Goal: Complete Application Form: Complete application form

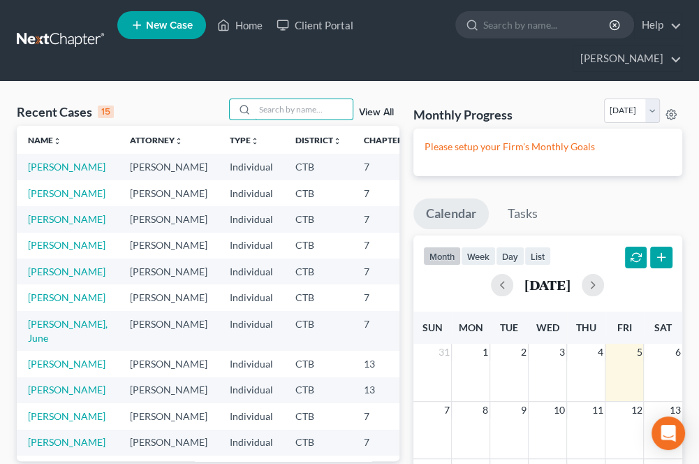
click at [268, 113] on input "search" at bounding box center [304, 109] width 98 height 20
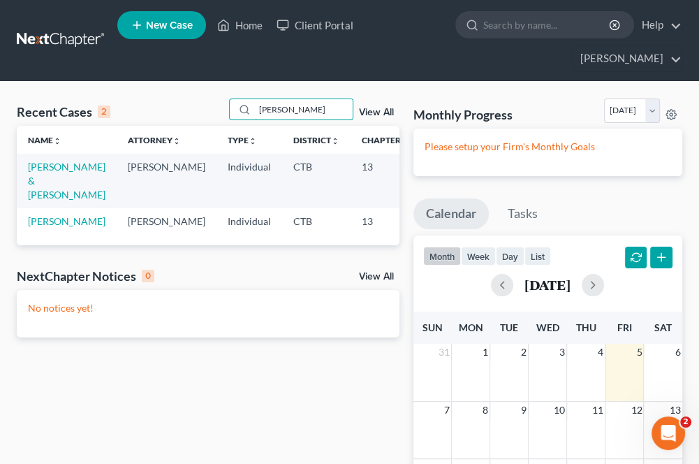
type input "[PERSON_NAME]"
click at [57, 175] on link "[PERSON_NAME] & [PERSON_NAME]" at bounding box center [67, 181] width 78 height 40
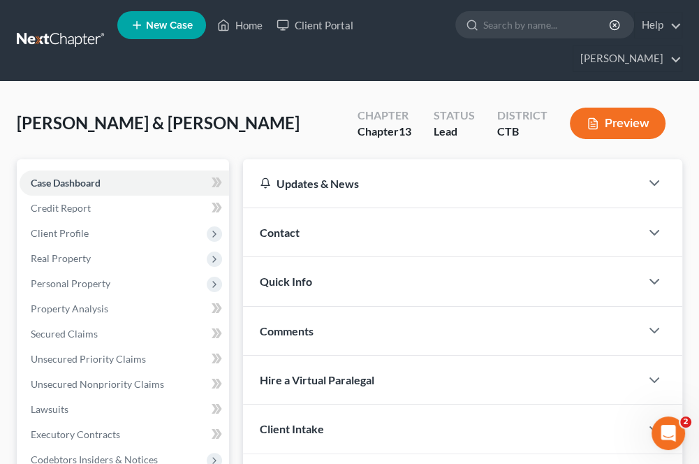
click at [91, 256] on span "Real Property" at bounding box center [124, 258] width 209 height 25
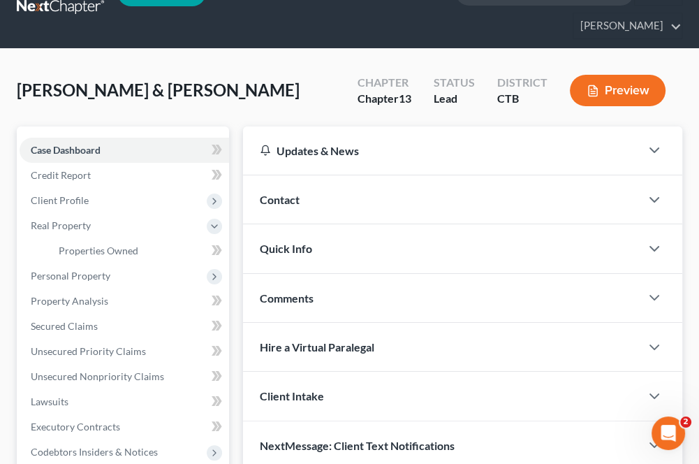
scroll to position [70, 0]
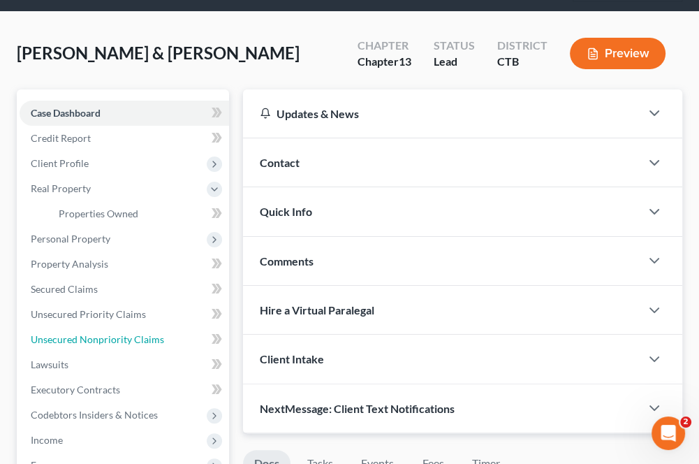
click at [104, 346] on link "Unsecured Nonpriority Claims" at bounding box center [124, 339] width 209 height 25
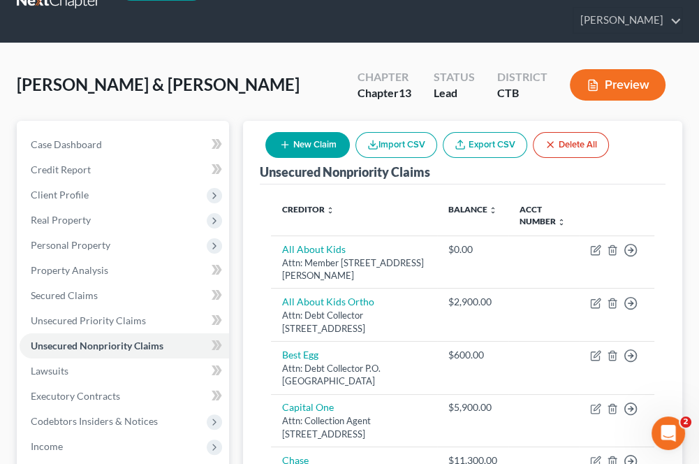
scroll to position [70, 0]
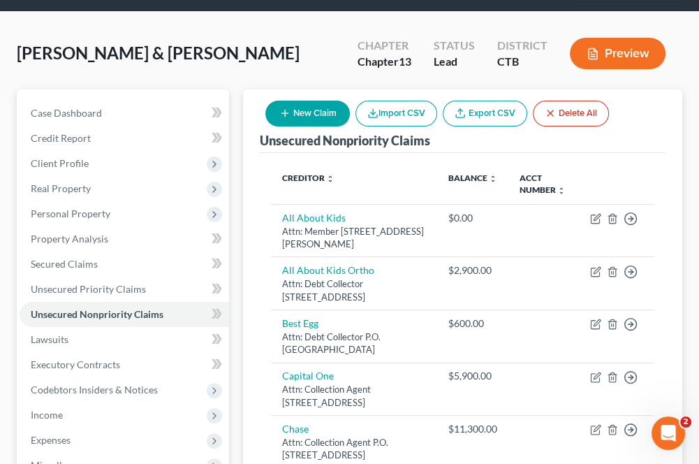
click at [290, 112] on icon "button" at bounding box center [284, 113] width 11 height 11
select select "2"
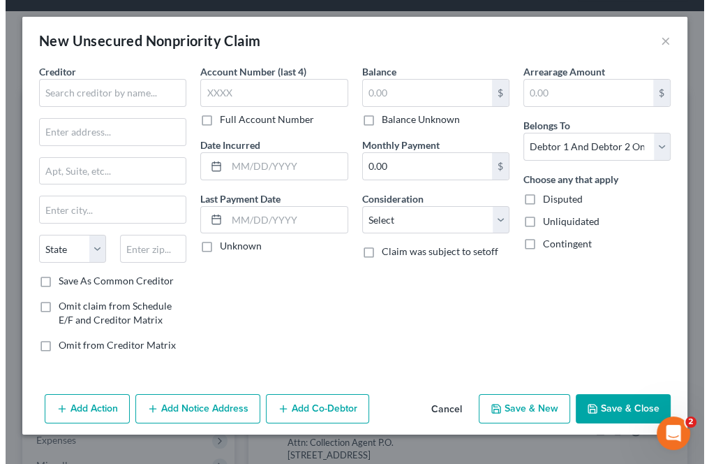
scroll to position [39, 0]
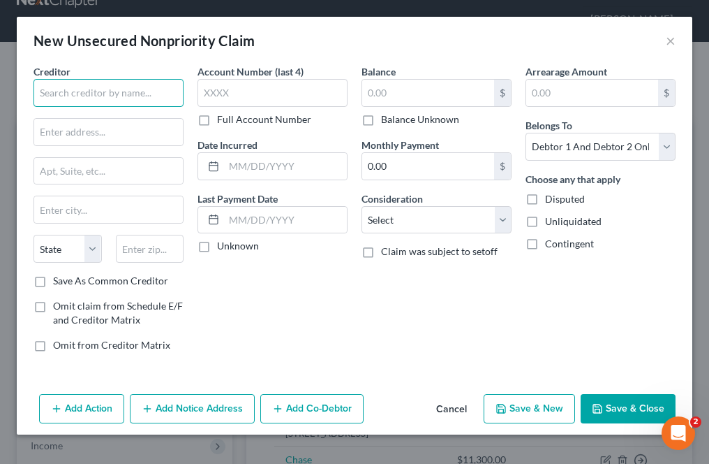
click at [109, 100] on input "text" at bounding box center [109, 93] width 150 height 28
type input "Housing Authority of City of [GEOGRAPHIC_DATA]"
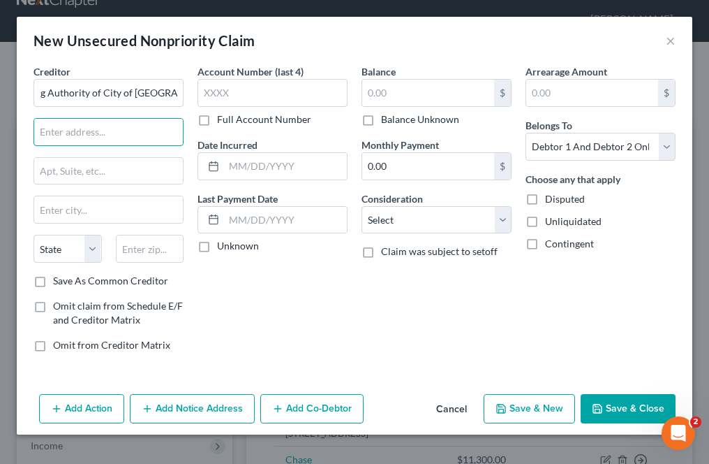
scroll to position [0, 0]
click at [41, 136] on input "text" at bounding box center [108, 132] width 149 height 27
type input "Attn: CEO"
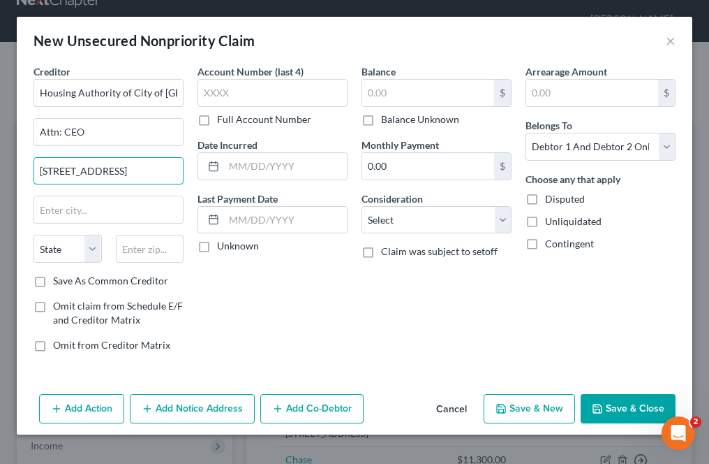
type input "[STREET_ADDRESS]"
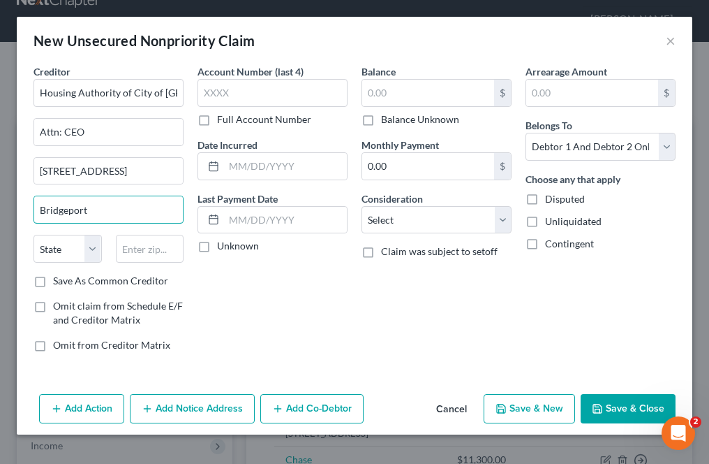
type input "Bridgeport"
select select "6"
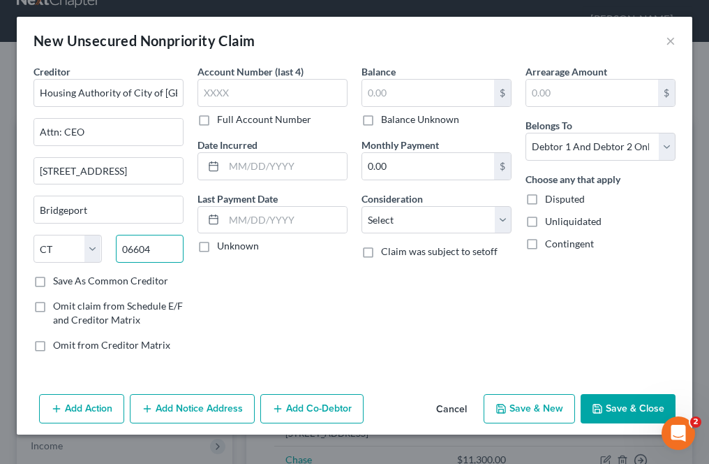
type input "06604"
click at [387, 92] on input "text" at bounding box center [428, 93] width 132 height 27
type input "18,837"
click at [378, 221] on select "Select Cable / Satellite Services Collection Agency Credit Card Debt Debt Couns…" at bounding box center [437, 220] width 150 height 28
select select "14"
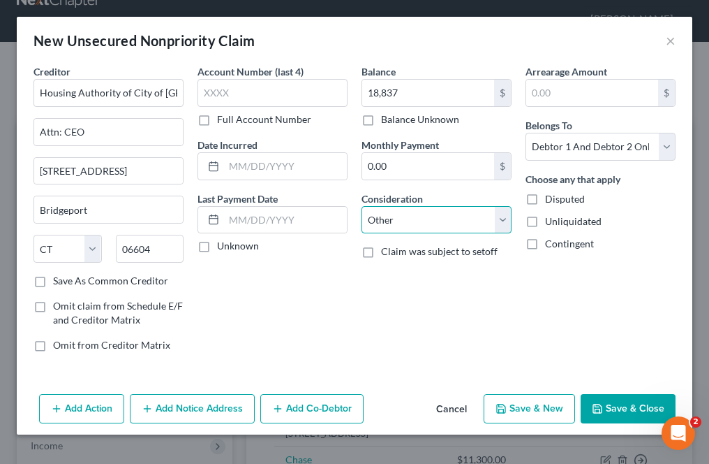
click at [362, 206] on select "Select Cable / Satellite Services Collection Agency Credit Card Debt Debt Couns…" at bounding box center [437, 220] width 150 height 28
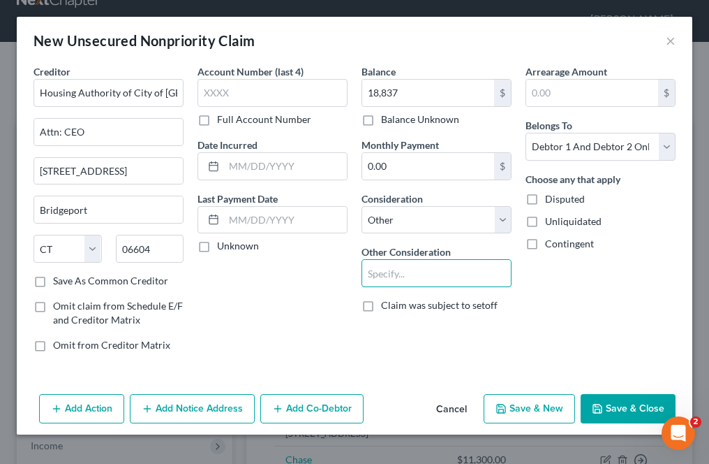
click at [400, 293] on div "Balance 18,837.00 $ Balance Unknown Balance Undetermined 18,837 $ Balance Unkno…" at bounding box center [437, 213] width 164 height 299
type input "Overpayment"
click at [383, 170] on input "0.00" at bounding box center [428, 166] width 132 height 27
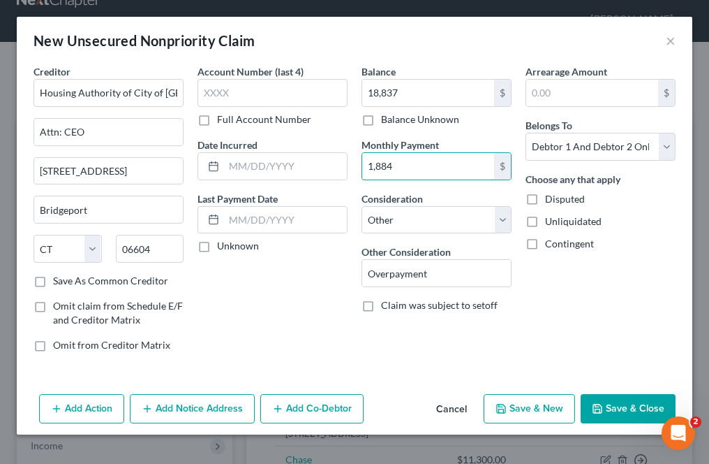
type input "1,884"
click at [339, 253] on div "Account Number (last 4) Full Account Number Date Incurred Last Payment Date Unk…" at bounding box center [273, 213] width 164 height 299
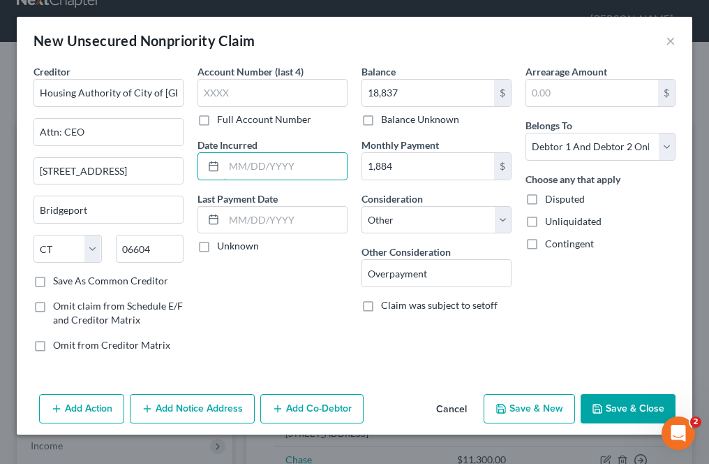
click at [274, 173] on input "text" at bounding box center [285, 166] width 123 height 27
type input "[DATE]"
click at [381, 312] on label "Claim was subject to setoff" at bounding box center [439, 305] width 117 height 14
click at [387, 307] on input "Claim was subject to setoff" at bounding box center [391, 302] width 9 height 9
checkbox input "true"
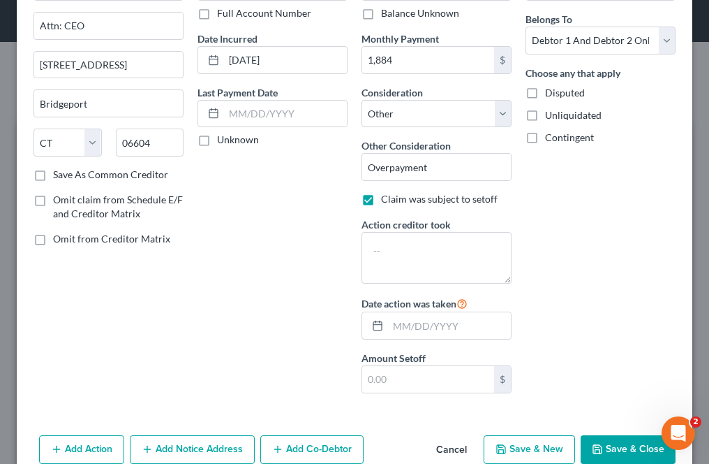
scroll to position [132, 0]
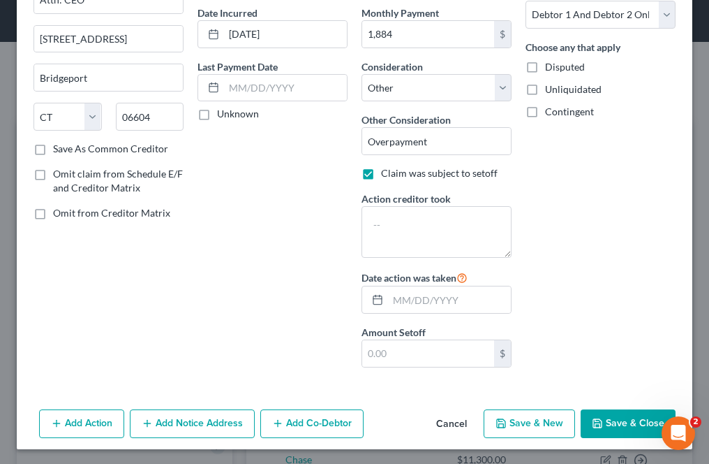
click at [596, 412] on button "Save & Close" at bounding box center [628, 423] width 95 height 29
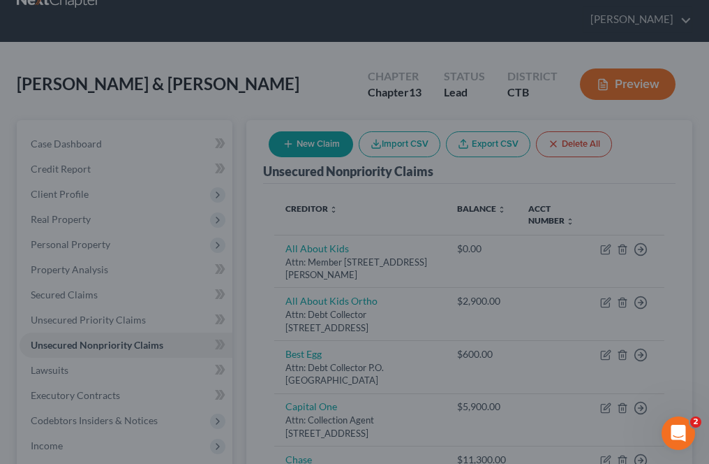
type input "18,837.00"
type input "1,884.00"
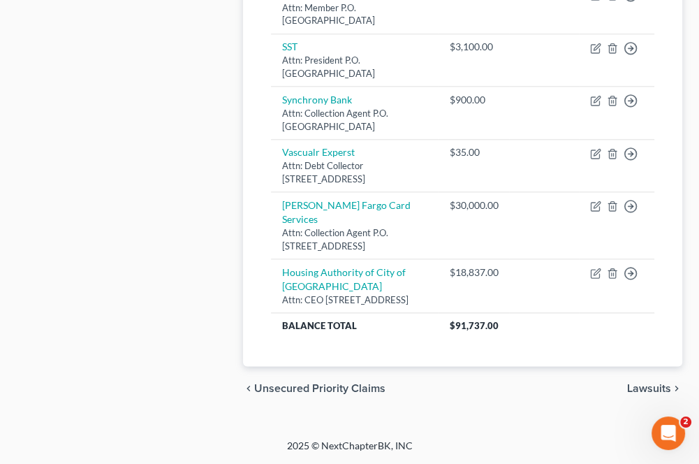
scroll to position [1092, 0]
click at [316, 270] on link "Housing Authority of City of [GEOGRAPHIC_DATA]" at bounding box center [344, 279] width 124 height 26
select select "6"
select select "14"
select select "2"
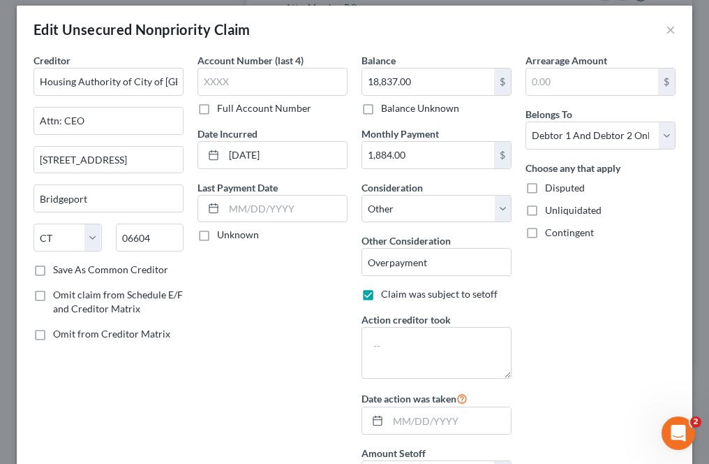
scroll to position [0, 0]
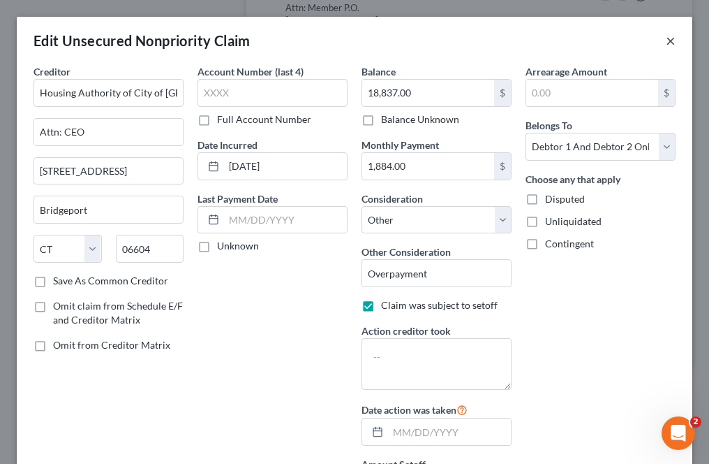
click at [666, 42] on button "×" at bounding box center [671, 40] width 10 height 17
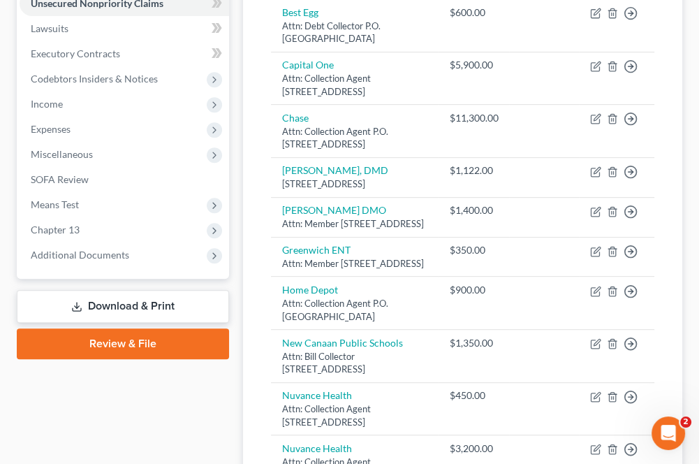
scroll to position [450, 0]
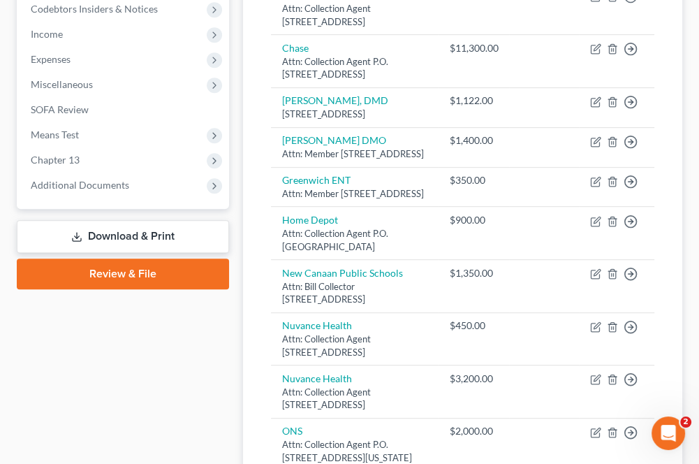
click at [94, 241] on link "Download & Print" at bounding box center [123, 236] width 212 height 33
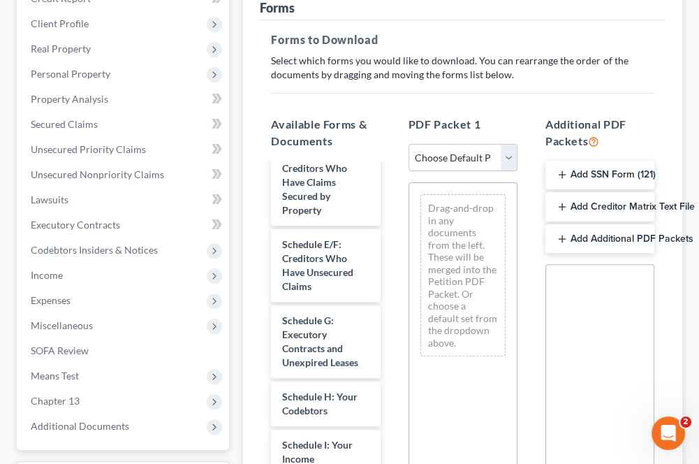
scroll to position [279, 0]
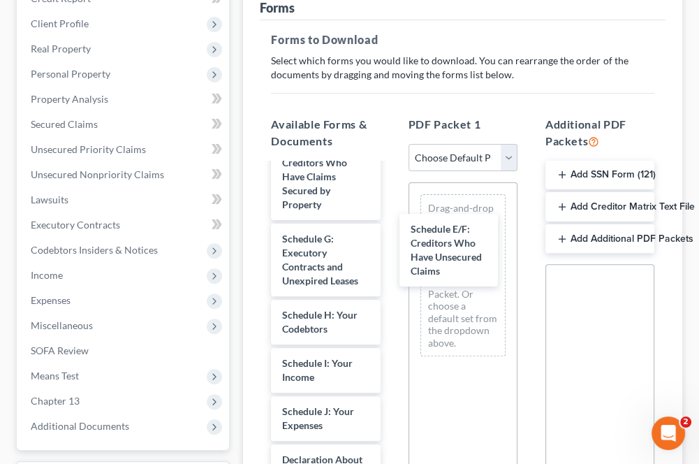
drag, startPoint x: 311, startPoint y: 268, endPoint x: 440, endPoint y: 260, distance: 128.8
click at [391, 260] on div "Schedule E/F: Creditors Who Have Unsecured Claims Voluntary Petition for Indivi…" at bounding box center [325, 394] width 131 height 1019
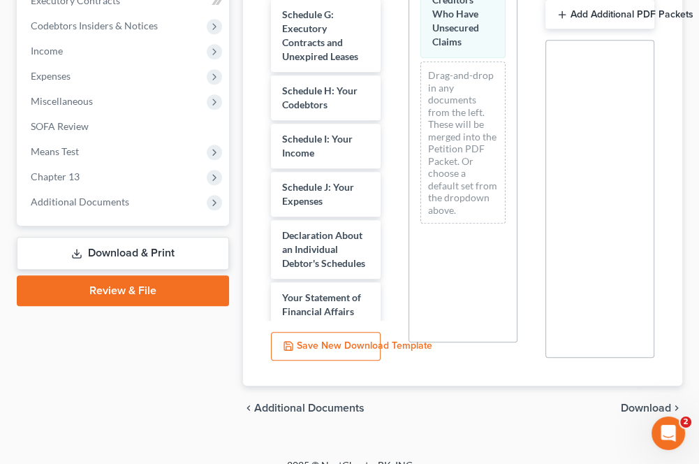
scroll to position [453, 0]
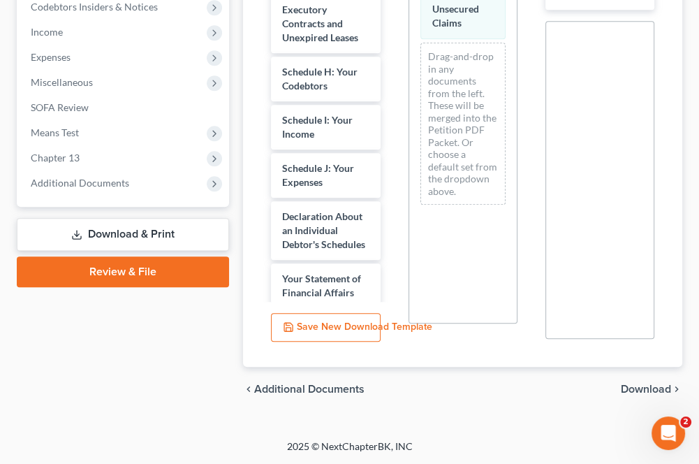
click at [633, 388] on span "Download" at bounding box center [646, 388] width 50 height 11
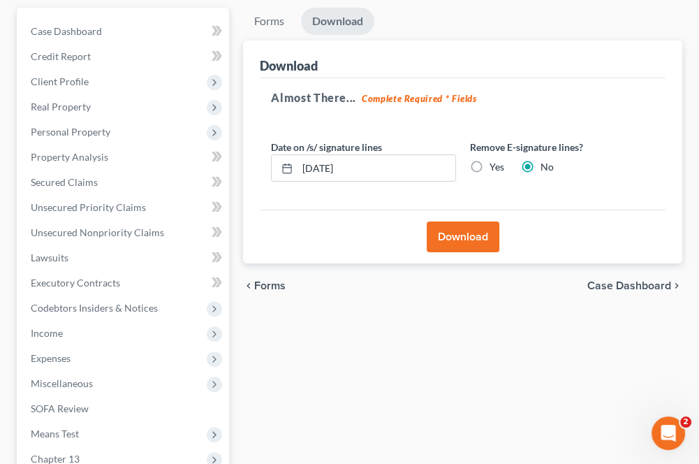
scroll to position [117, 0]
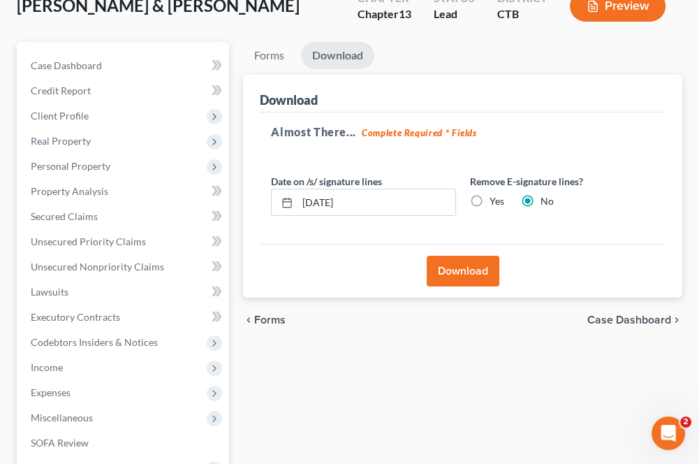
click at [463, 265] on button "Download" at bounding box center [463, 271] width 73 height 31
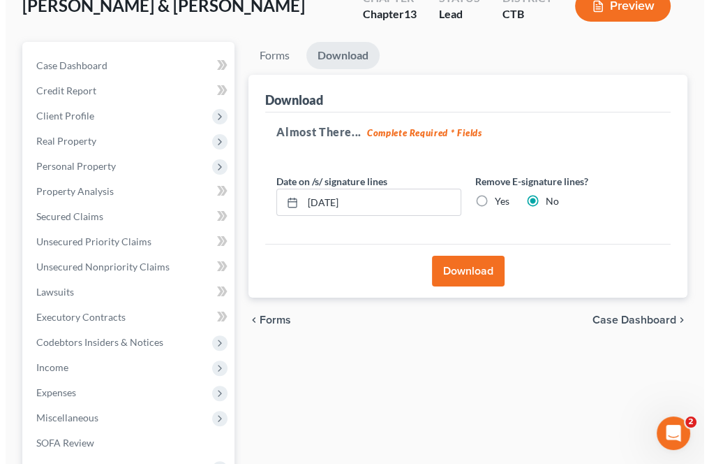
scroll to position [92, 0]
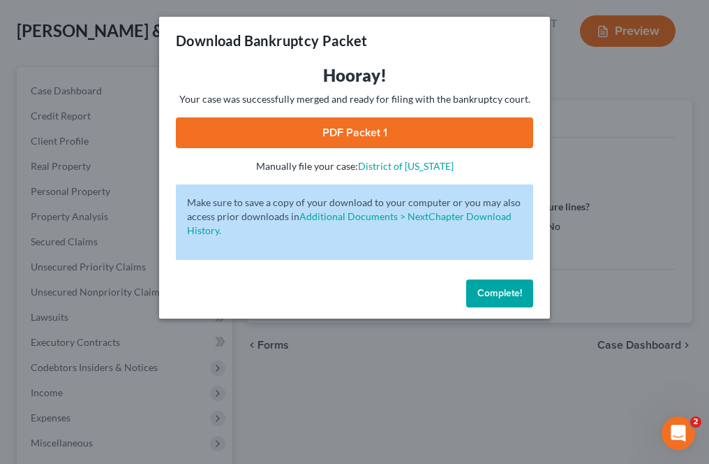
click at [208, 134] on link "PDF Packet 1" at bounding box center [355, 132] width 358 height 31
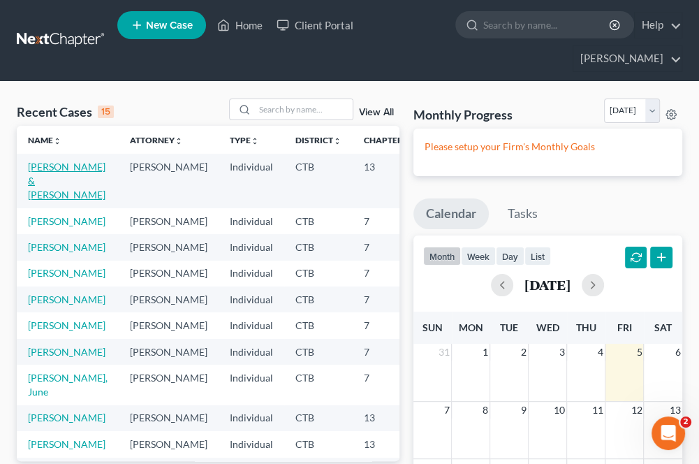
click at [52, 182] on link "[PERSON_NAME] & [PERSON_NAME]" at bounding box center [67, 181] width 78 height 40
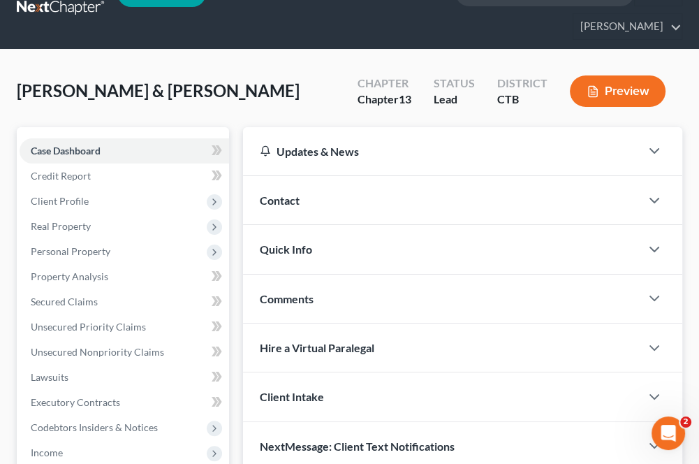
scroll to position [70, 0]
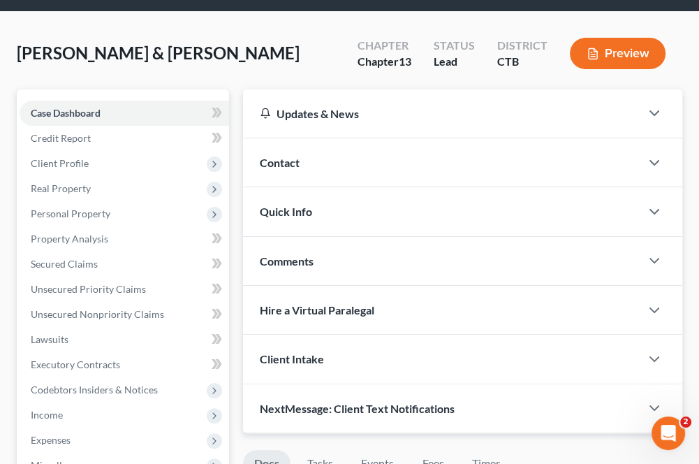
click at [70, 182] on span "Real Property" at bounding box center [61, 188] width 60 height 12
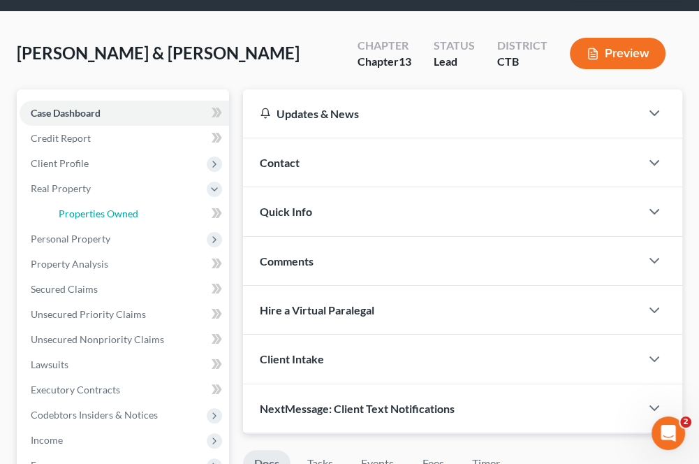
click at [87, 212] on span "Properties Owned" at bounding box center [99, 213] width 80 height 12
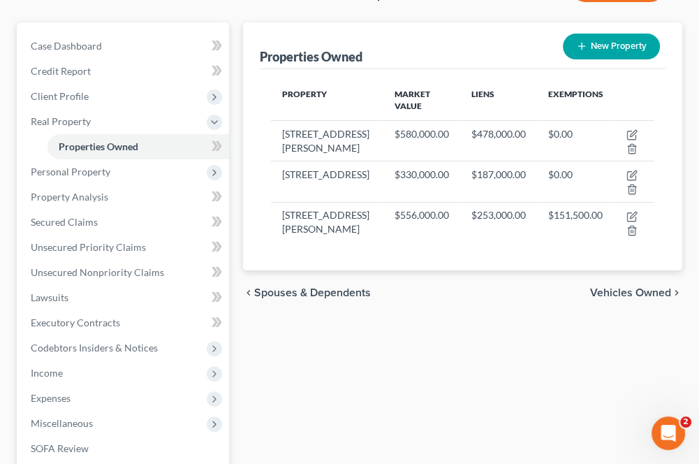
scroll to position [140, 0]
